Goal: Task Accomplishment & Management: Complete application form

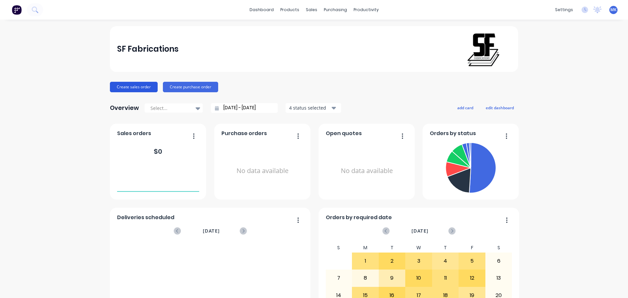
click at [123, 87] on button "Create sales order" at bounding box center [134, 87] width 48 height 10
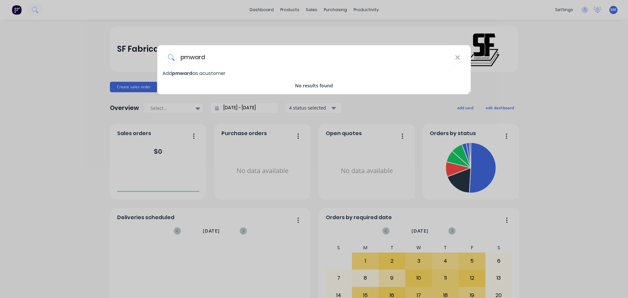
drag, startPoint x: 230, startPoint y: 61, endPoint x: 163, endPoint y: 63, distance: 67.4
click at [163, 63] on div "pmward" at bounding box center [313, 57] width 313 height 25
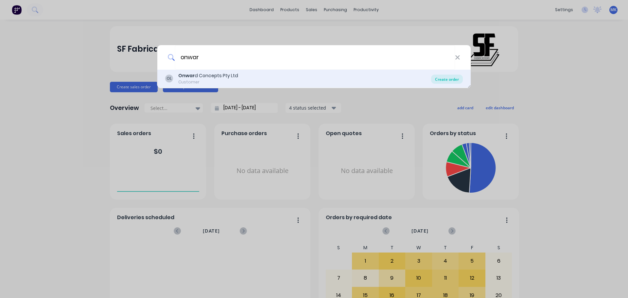
type input "onwar"
click at [447, 81] on div "Create order" at bounding box center [447, 79] width 32 height 9
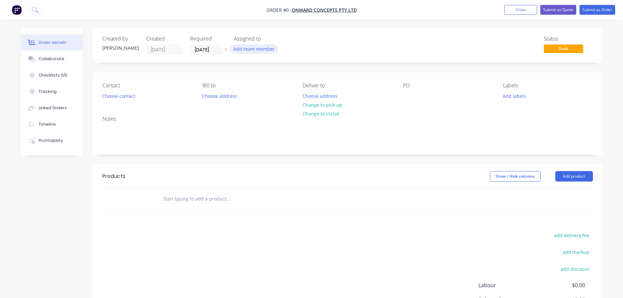
click at [245, 46] on button "Add team member" at bounding box center [254, 48] width 48 height 9
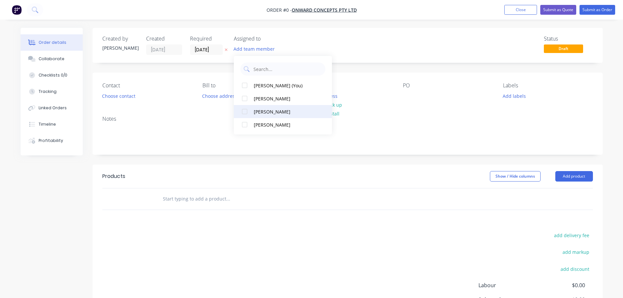
click at [244, 112] on div at bounding box center [244, 111] width 13 height 13
click at [341, 48] on div "Order details Collaborate Checklists 0/0 Tracking Linked Orders Timeline Profit…" at bounding box center [311, 202] width 595 height 349
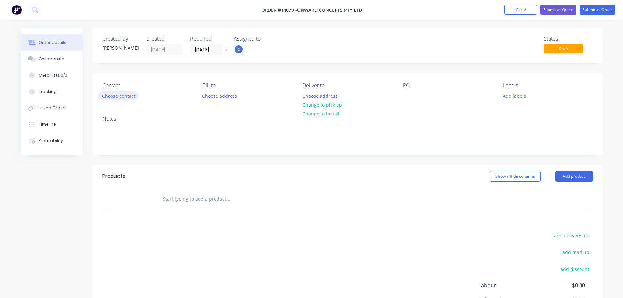
click at [121, 98] on button "Choose contact" at bounding box center [118, 95] width 40 height 9
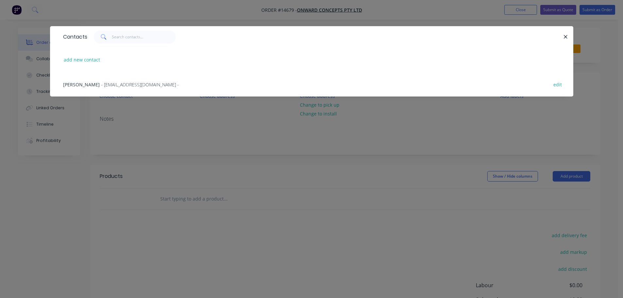
click at [118, 85] on span "- [EMAIL_ADDRESS][DOMAIN_NAME] -" at bounding box center [140, 84] width 78 height 6
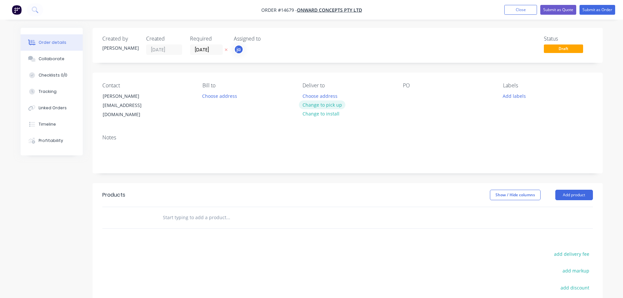
click at [310, 107] on button "Change to pick up" at bounding box center [322, 104] width 46 height 9
click at [409, 98] on div at bounding box center [408, 95] width 10 height 9
click at [515, 94] on button "Add labels" at bounding box center [514, 95] width 30 height 9
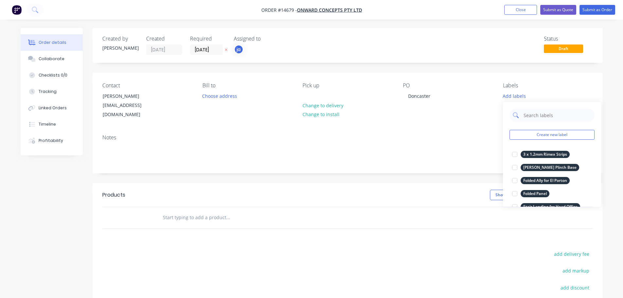
click at [544, 114] on input "text" at bounding box center [557, 115] width 68 height 13
click at [580, 129] on div "Create new label 3 x 1.2mm Rimex Strips edit [PERSON_NAME] Plinth Base edit Fol…" at bounding box center [552, 154] width 98 height 105
click at [573, 134] on button "Create new label" at bounding box center [551, 135] width 85 height 10
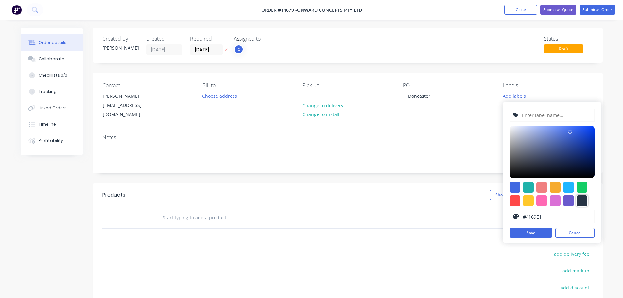
click at [580, 202] on div at bounding box center [581, 200] width 11 height 11
type input "#273444"
click at [541, 112] on input "text" at bounding box center [556, 115] width 70 height 12
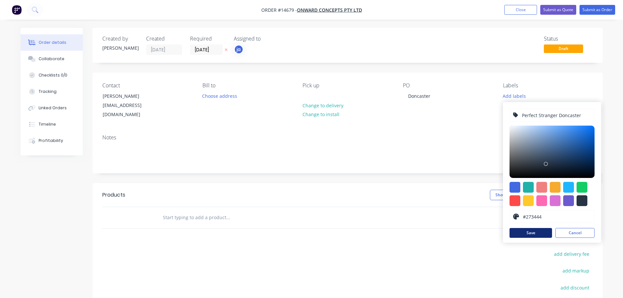
type input "Perfect Stranger Doncaster"
click at [519, 230] on button "Save" at bounding box center [530, 233] width 42 height 10
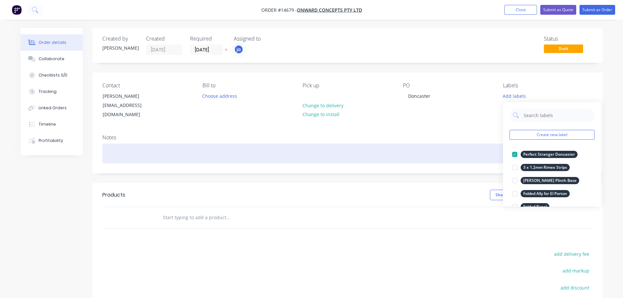
click at [455, 144] on div at bounding box center [347, 153] width 490 height 20
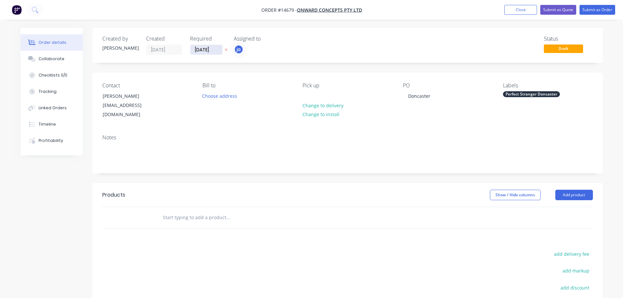
click at [210, 52] on input "[DATE]" at bounding box center [206, 50] width 32 height 10
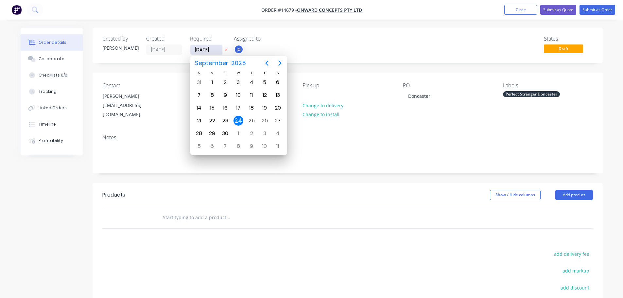
drag, startPoint x: 218, startPoint y: 50, endPoint x: 190, endPoint y: 52, distance: 27.9
click at [190, 52] on input "[DATE]" at bounding box center [206, 50] width 32 height 10
type input "[DATE]"
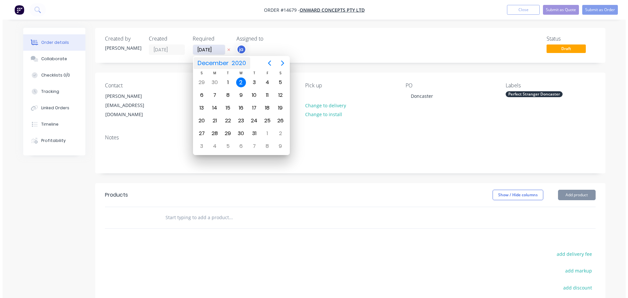
scroll to position [0, 0]
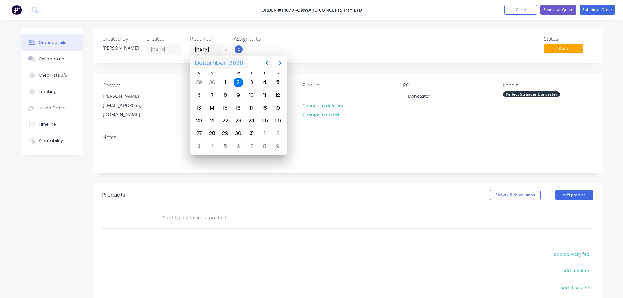
click at [243, 65] on span "2020" at bounding box center [235, 63] width 17 height 12
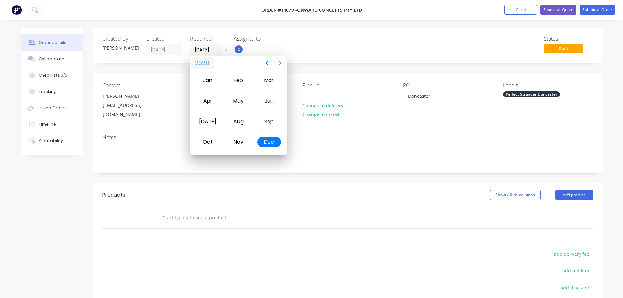
click at [278, 65] on icon "Next page" at bounding box center [280, 63] width 8 height 8
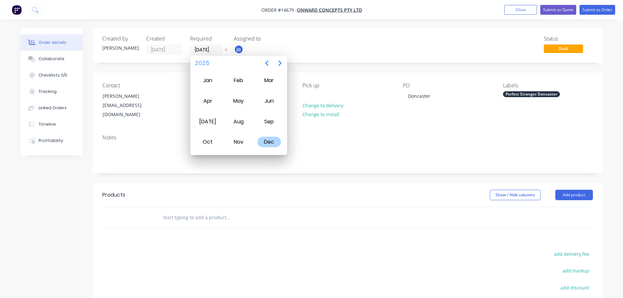
click at [262, 141] on div "Dec" at bounding box center [269, 142] width 24 height 10
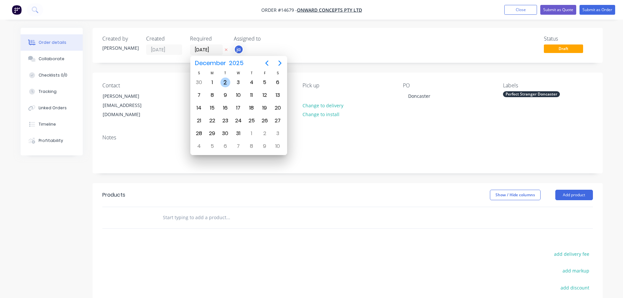
click at [227, 83] on div "2" at bounding box center [225, 82] width 10 height 10
type input "[DATE]"
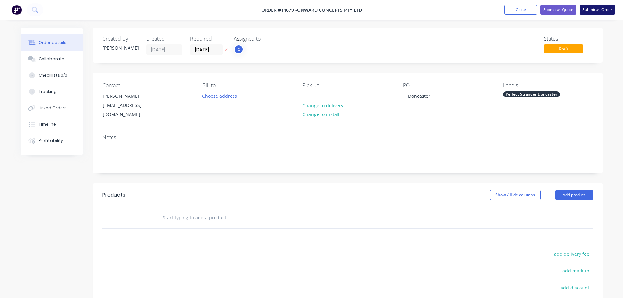
click at [600, 9] on button "Submit as Order" at bounding box center [597, 10] width 36 height 10
